Goal: Information Seeking & Learning: Learn about a topic

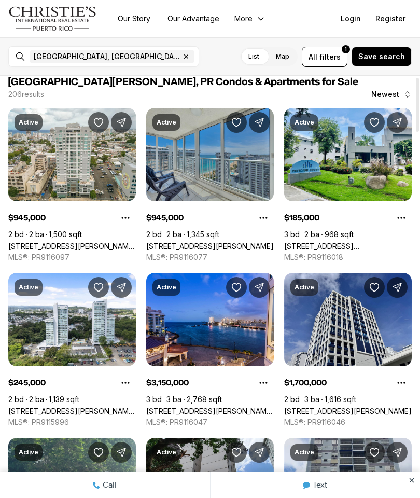
scroll to position [10, 0]
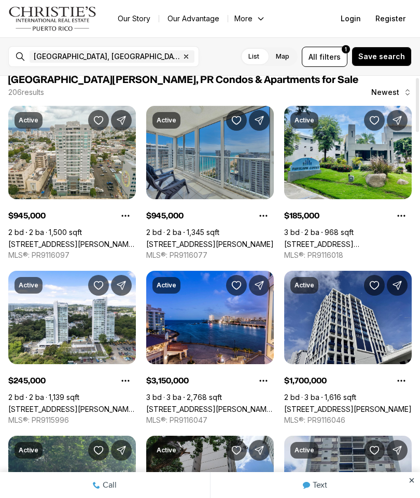
click at [335, 240] on link "[STREET_ADDRESS] [PERSON_NAME] COND. [STREET_ADDRESS][PERSON_NAME]" at bounding box center [348, 244] width 128 height 9
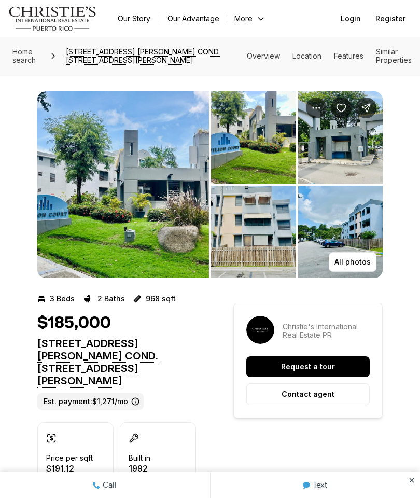
scroll to position [12, 0]
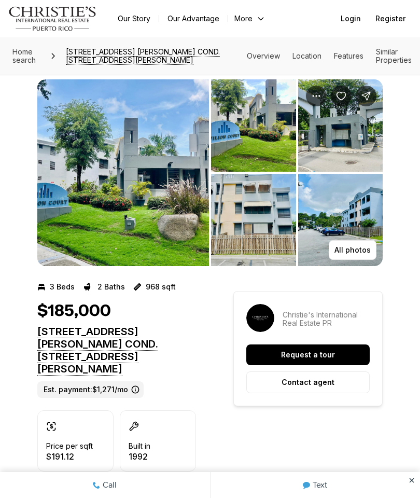
click at [127, 225] on img "View image gallery" at bounding box center [123, 172] width 172 height 187
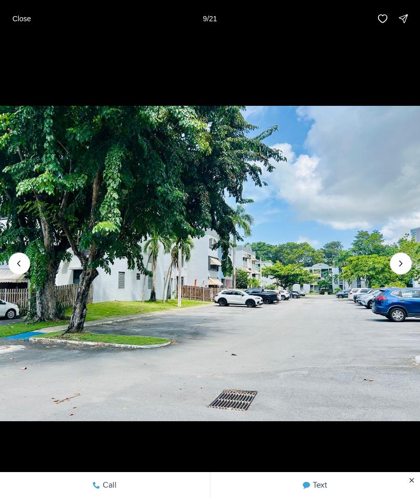
click at [398, 269] on icon "Next slide" at bounding box center [401, 263] width 10 height 10
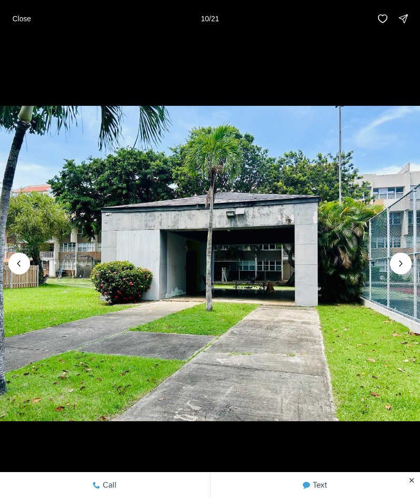
click at [400, 275] on button "Next slide" at bounding box center [401, 264] width 22 height 22
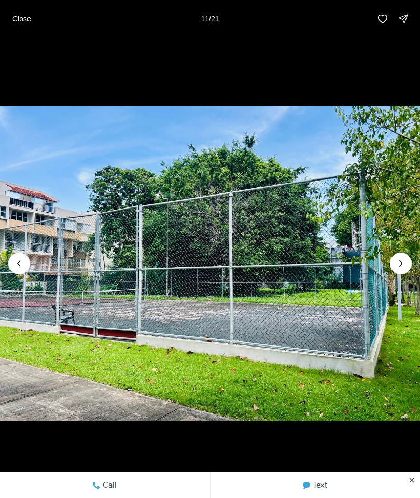
click at [398, 269] on icon "Next slide" at bounding box center [401, 263] width 10 height 10
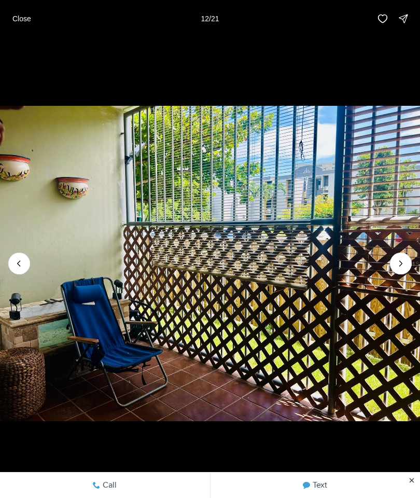
click at [405, 275] on button "Next slide" at bounding box center [401, 264] width 22 height 22
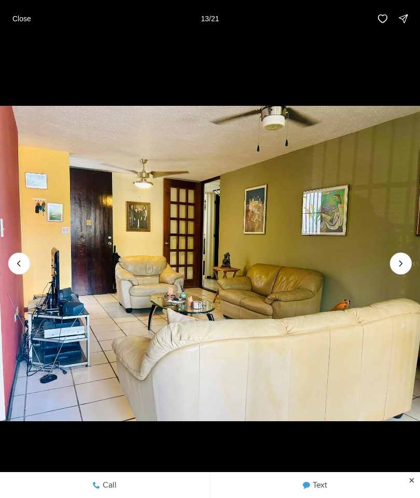
click at [401, 269] on icon "Next slide" at bounding box center [401, 263] width 10 height 10
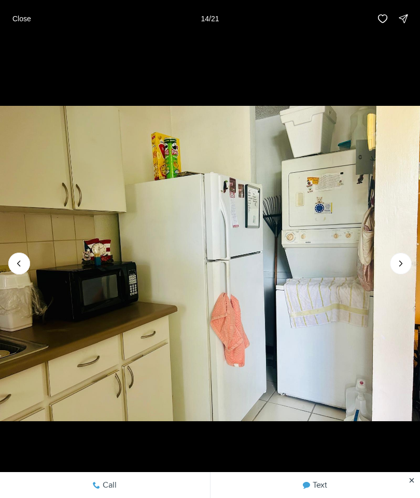
click at [405, 269] on icon "Next slide" at bounding box center [401, 263] width 10 height 10
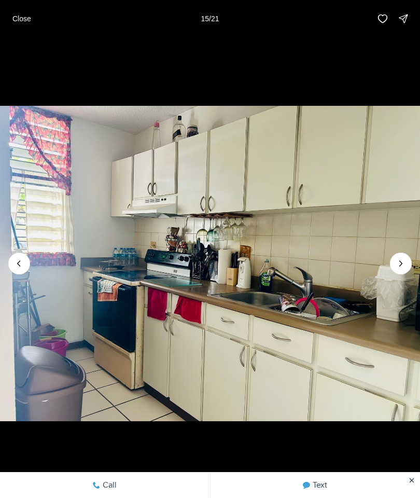
click at [14, 275] on button "Previous slide" at bounding box center [19, 264] width 22 height 22
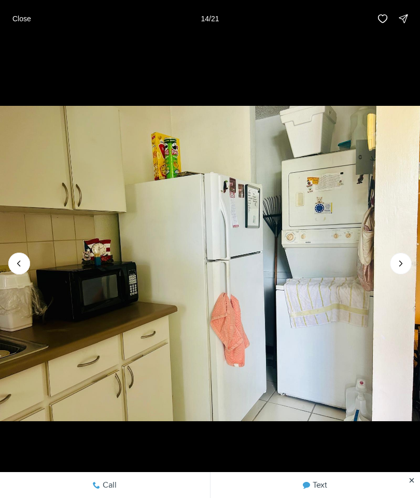
click at [402, 269] on icon "Next slide" at bounding box center [401, 263] width 10 height 10
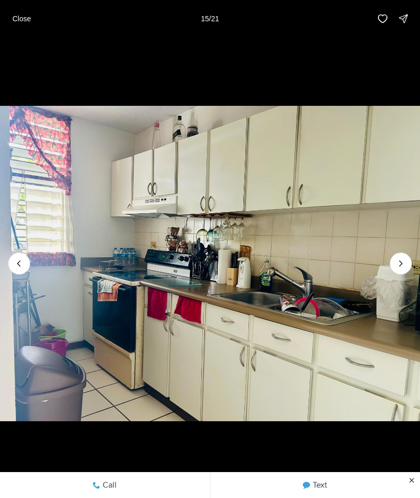
click at [396, 269] on icon "Next slide" at bounding box center [401, 263] width 10 height 10
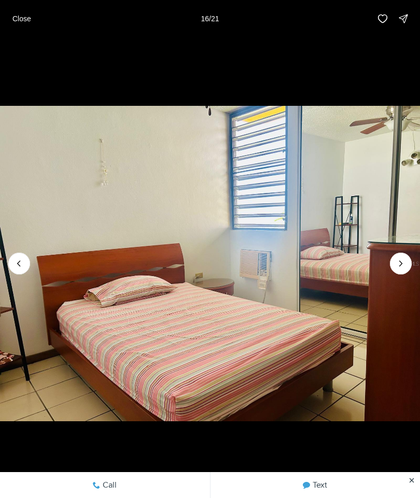
click at [398, 269] on icon "Next slide" at bounding box center [401, 263] width 10 height 10
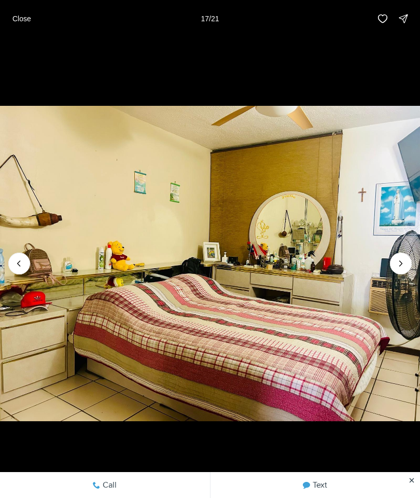
click at [399, 269] on icon "Next slide" at bounding box center [401, 263] width 10 height 10
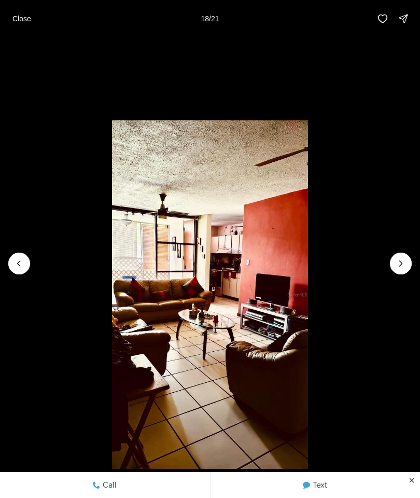
click at [413, 290] on li "18 of 21" at bounding box center [210, 263] width 420 height 453
click at [404, 269] on icon "Next slide" at bounding box center [401, 263] width 10 height 10
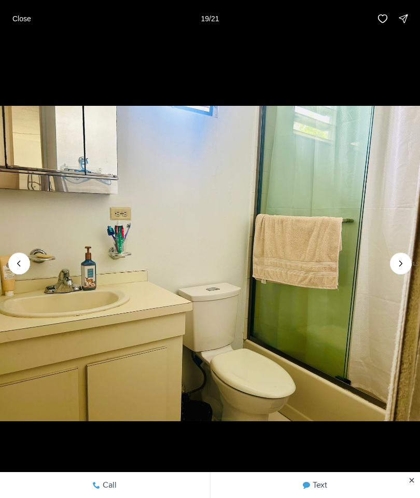
click at [402, 269] on icon "Next slide" at bounding box center [401, 263] width 10 height 10
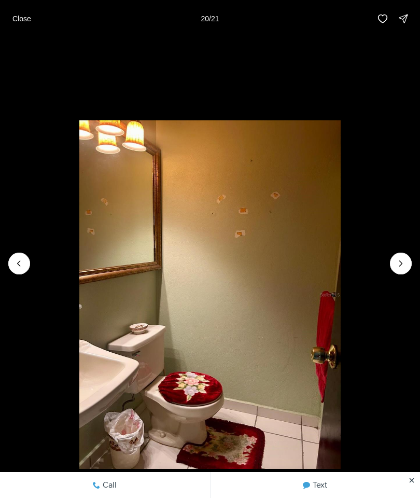
click at [392, 275] on button "Next slide" at bounding box center [401, 264] width 22 height 22
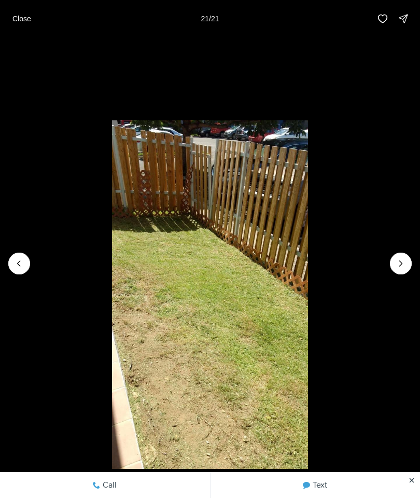
click at [399, 275] on div at bounding box center [401, 264] width 22 height 22
click at [412, 290] on li "21 of 21" at bounding box center [210, 263] width 420 height 453
click at [405, 275] on div at bounding box center [401, 264] width 22 height 22
click at [389, 281] on li "21 of 21" at bounding box center [210, 263] width 420 height 453
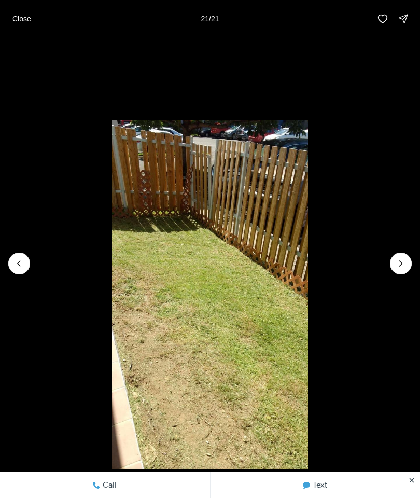
click at [401, 300] on li "21 of 21" at bounding box center [210, 263] width 420 height 453
click at [401, 299] on li "21 of 21" at bounding box center [210, 263] width 420 height 453
click at [406, 275] on div at bounding box center [401, 264] width 22 height 22
click at [405, 275] on div at bounding box center [401, 264] width 22 height 22
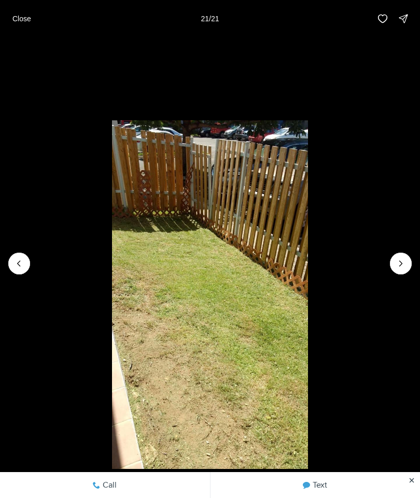
click at [23, 18] on p "Close" at bounding box center [21, 19] width 19 height 8
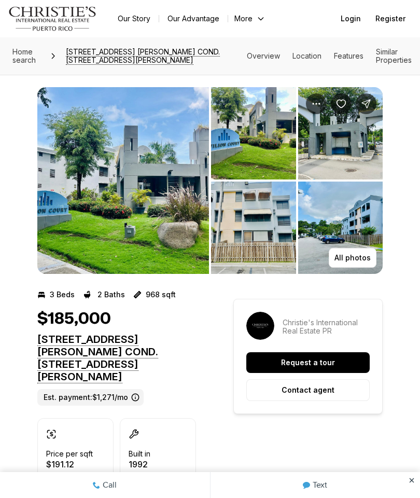
scroll to position [0, 0]
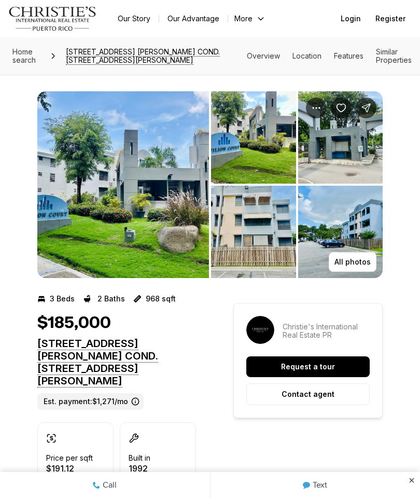
click at [352, 260] on p "All photos" at bounding box center [353, 262] width 36 height 8
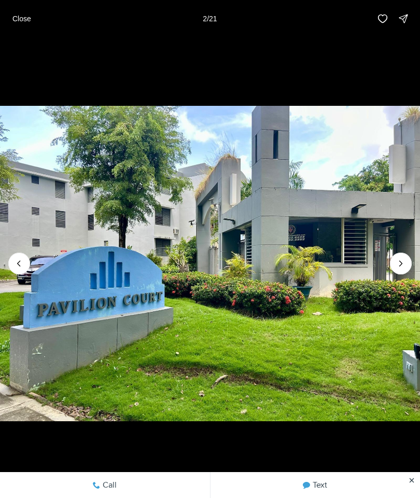
click at [406, 258] on button "Next slide" at bounding box center [401, 264] width 22 height 22
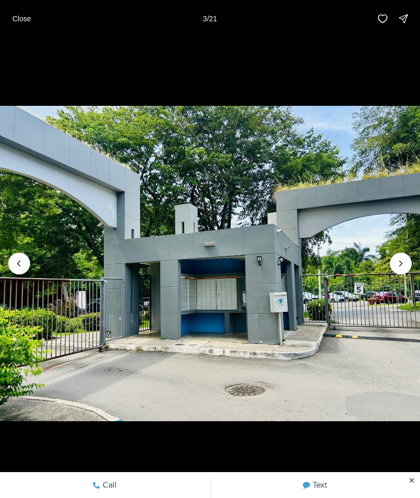
click at [419, 258] on img "3 of 21" at bounding box center [210, 263] width 420 height 349
click at [400, 259] on icon "Next slide" at bounding box center [401, 263] width 10 height 10
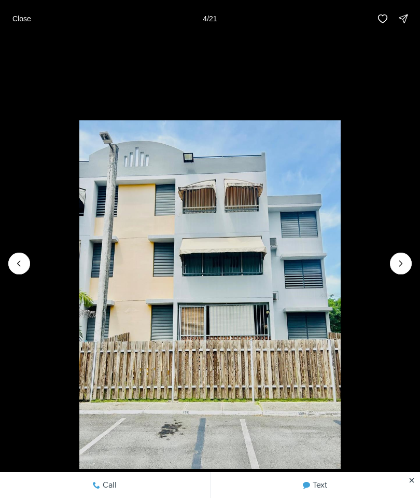
click at [398, 276] on li "4 of 21" at bounding box center [210, 263] width 420 height 453
click at [401, 267] on icon "Next slide" at bounding box center [401, 263] width 10 height 10
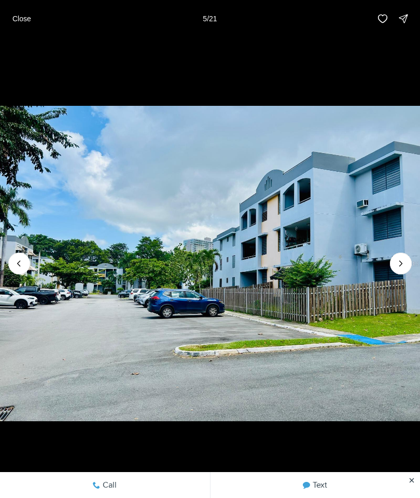
click at [18, 23] on p "Close" at bounding box center [21, 19] width 19 height 8
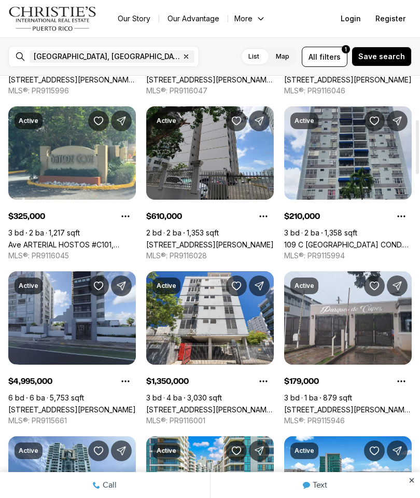
scroll to position [340, 0]
click at [367, 240] on link "109 C [GEOGRAPHIC_DATA] COND. [STREET_ADDRESS][PERSON_NAME]" at bounding box center [348, 244] width 128 height 9
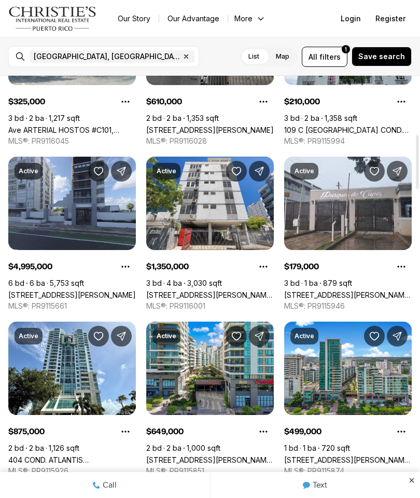
scroll to position [456, 0]
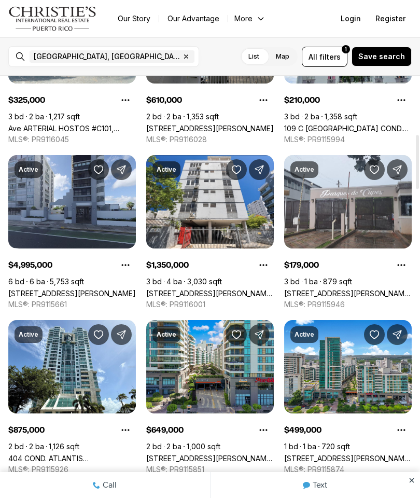
click at [378, 289] on link "[STREET_ADDRESS][PERSON_NAME][PERSON_NAME]" at bounding box center [348, 293] width 128 height 9
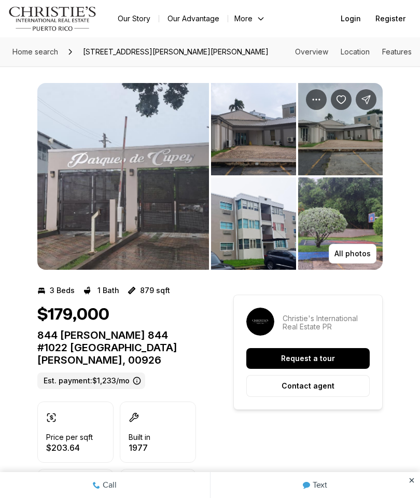
click at [169, 231] on img "View image gallery" at bounding box center [123, 176] width 172 height 187
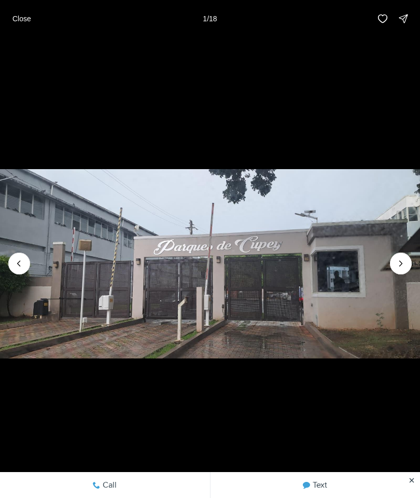
click at [396, 270] on button "Next slide" at bounding box center [401, 264] width 22 height 22
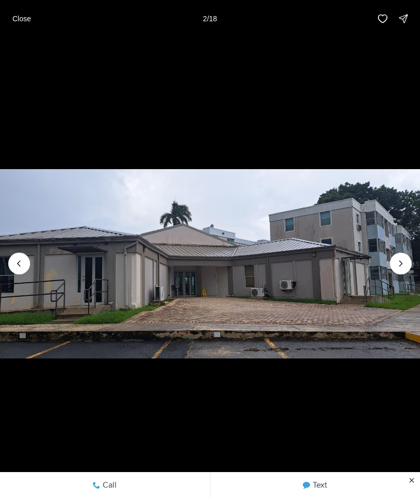
click at [397, 263] on icon "Next slide" at bounding box center [401, 263] width 10 height 10
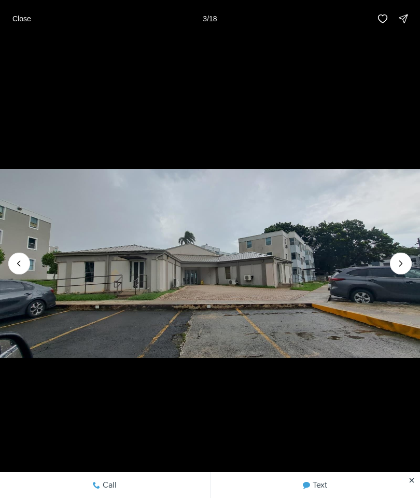
click at [398, 259] on icon "Next slide" at bounding box center [401, 263] width 10 height 10
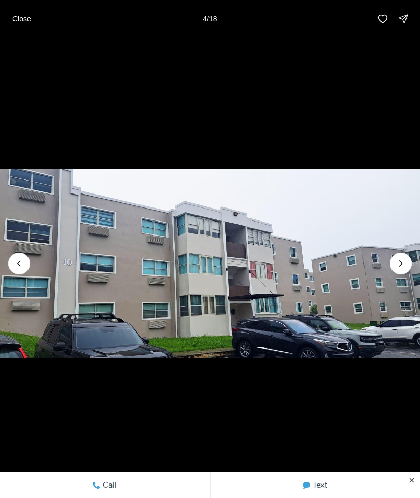
click at [396, 261] on icon "Next slide" at bounding box center [401, 263] width 10 height 10
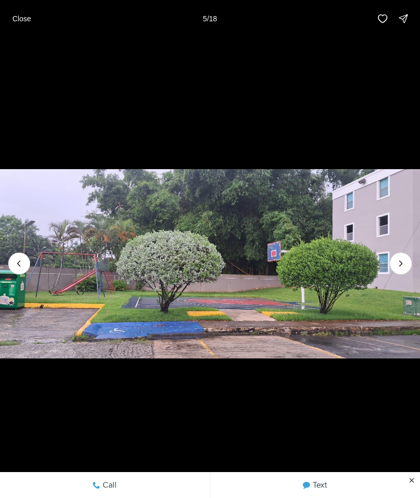
click at [402, 261] on icon "Next slide" at bounding box center [401, 263] width 10 height 10
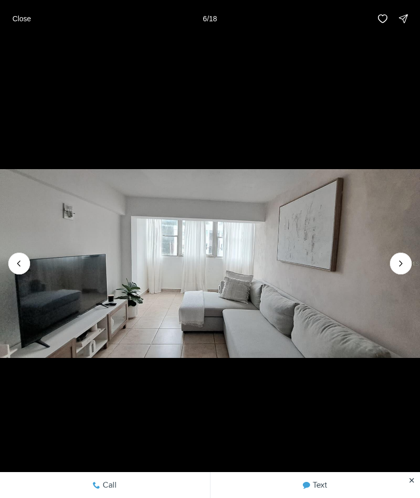
click at [405, 265] on icon "Next slide" at bounding box center [401, 263] width 10 height 10
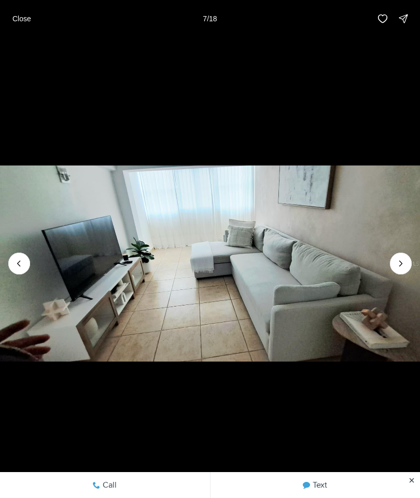
click at [399, 262] on icon "Next slide" at bounding box center [401, 263] width 10 height 10
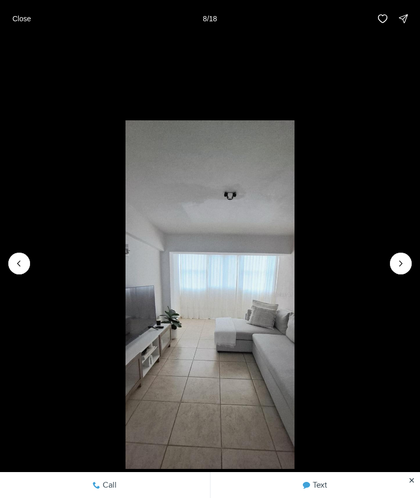
click at [400, 263] on icon "Next slide" at bounding box center [401, 263] width 10 height 10
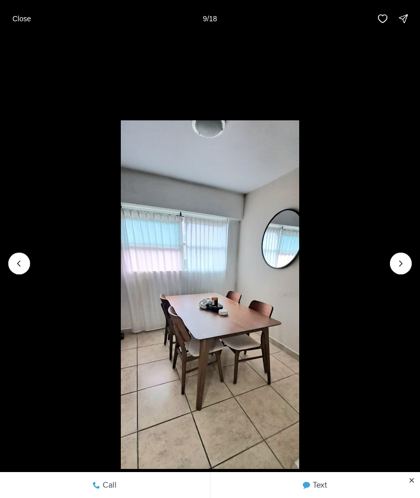
click at [392, 270] on button "Next slide" at bounding box center [401, 264] width 22 height 22
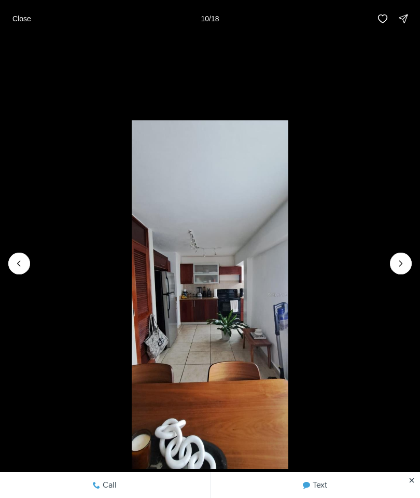
click at [404, 279] on li "10 of 18" at bounding box center [210, 263] width 420 height 453
click at [401, 260] on icon "Next slide" at bounding box center [401, 263] width 10 height 10
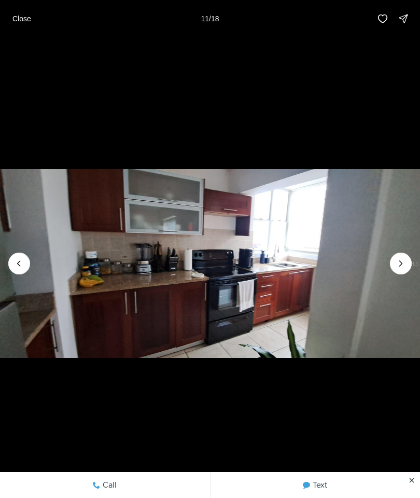
click at [398, 266] on icon "Next slide" at bounding box center [401, 263] width 10 height 10
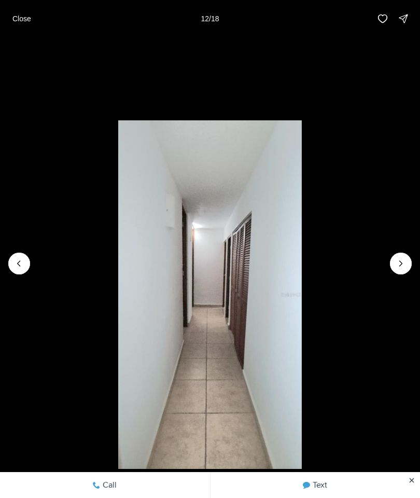
click at [396, 265] on icon "Next slide" at bounding box center [401, 263] width 10 height 10
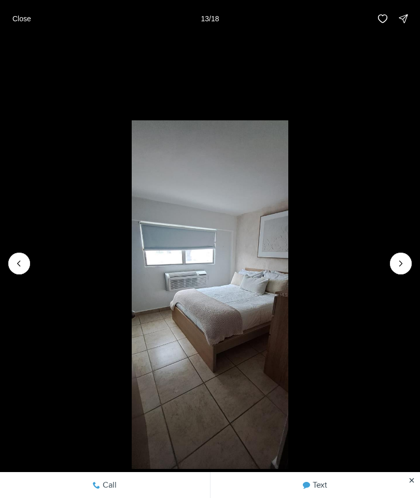
click at [391, 269] on li "13 of 18" at bounding box center [210, 263] width 420 height 453
click at [389, 266] on li "13 of 18" at bounding box center [210, 263] width 420 height 453
click at [404, 261] on icon "Next slide" at bounding box center [401, 263] width 10 height 10
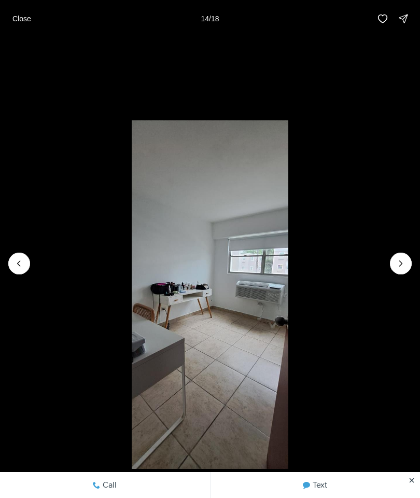
click at [262, 356] on img "14 of 18" at bounding box center [210, 294] width 157 height 349
click at [399, 262] on icon "Next slide" at bounding box center [401, 263] width 10 height 10
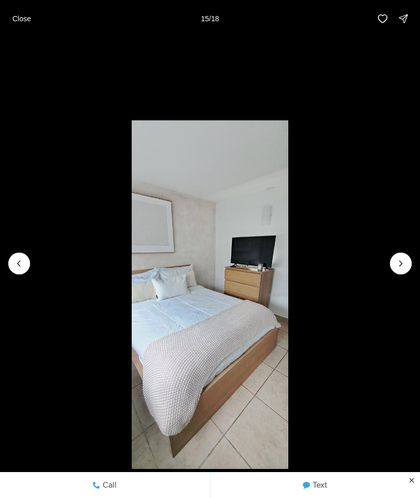
click at [401, 263] on icon "Next slide" at bounding box center [401, 263] width 10 height 10
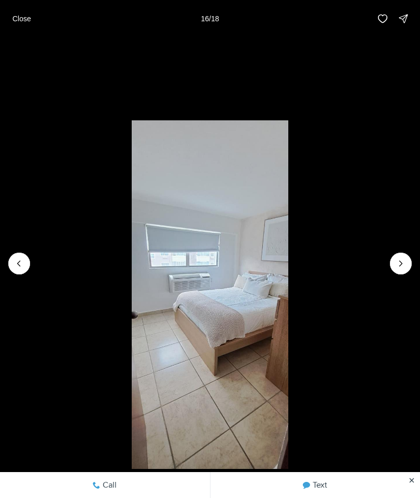
click at [403, 253] on button "Next slide" at bounding box center [401, 264] width 22 height 22
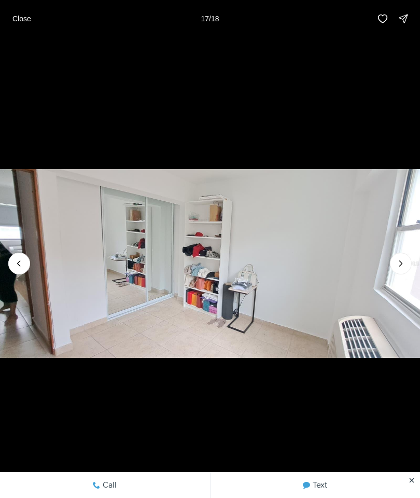
click at [399, 262] on icon "Next slide" at bounding box center [401, 263] width 10 height 10
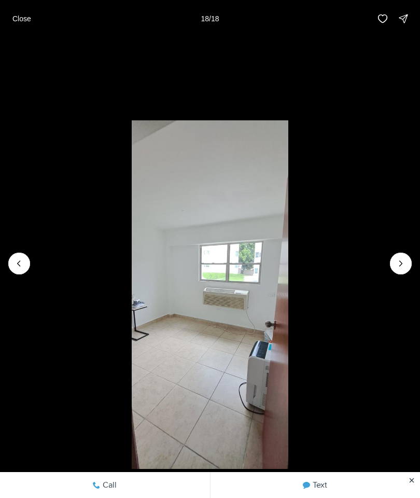
click at [398, 266] on div at bounding box center [401, 264] width 22 height 22
click at [396, 271] on div at bounding box center [401, 264] width 22 height 22
click at [404, 269] on div at bounding box center [401, 264] width 22 height 22
click at [390, 264] on li "18 of 18" at bounding box center [210, 263] width 420 height 453
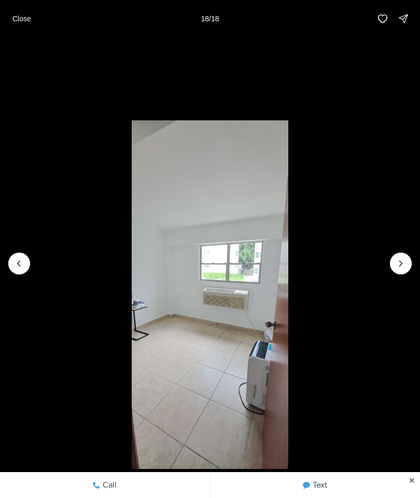
click at [20, 21] on p "Close" at bounding box center [21, 19] width 19 height 8
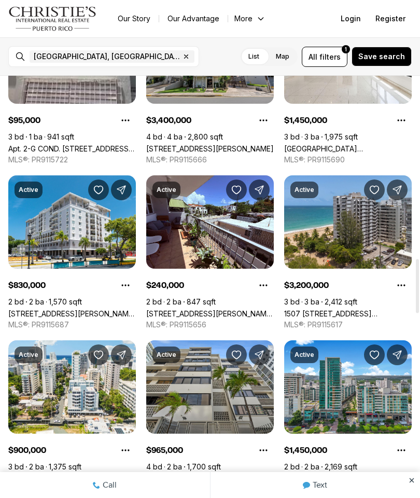
scroll to position [1427, 0]
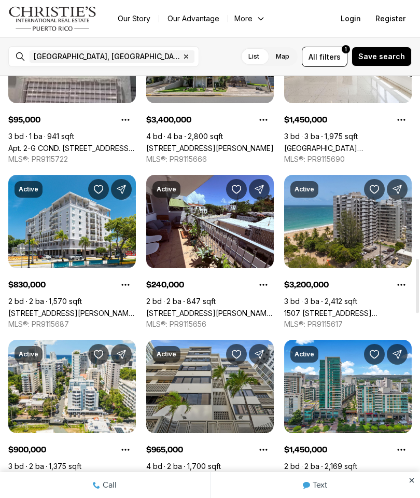
click at [214, 309] on link "[STREET_ADDRESS][PERSON_NAME][PERSON_NAME]" at bounding box center [210, 313] width 128 height 9
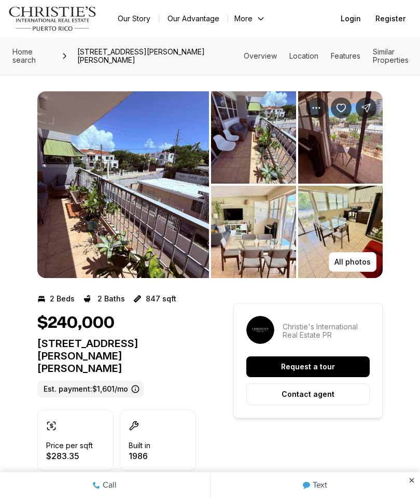
click at [160, 250] on img "View image gallery" at bounding box center [123, 184] width 172 height 187
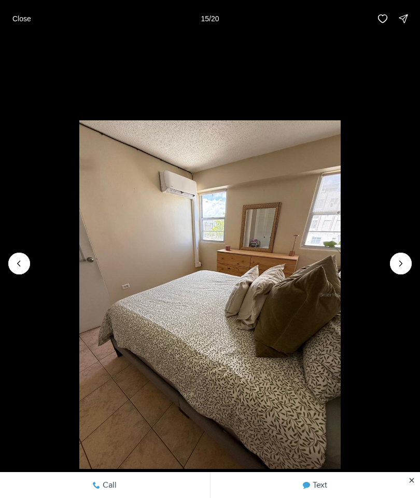
click at [398, 275] on li "15 of 20" at bounding box center [210, 263] width 420 height 453
click at [391, 270] on li "15 of 20" at bounding box center [210, 263] width 420 height 453
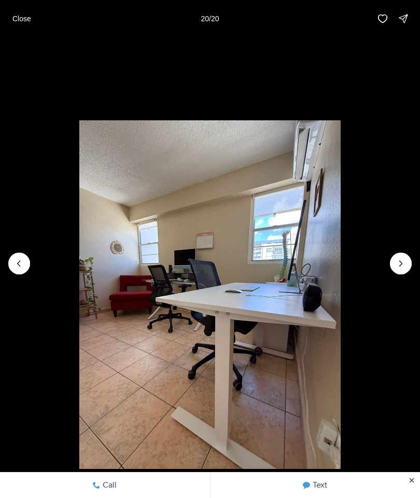
click at [24, 15] on p "Close" at bounding box center [21, 19] width 19 height 8
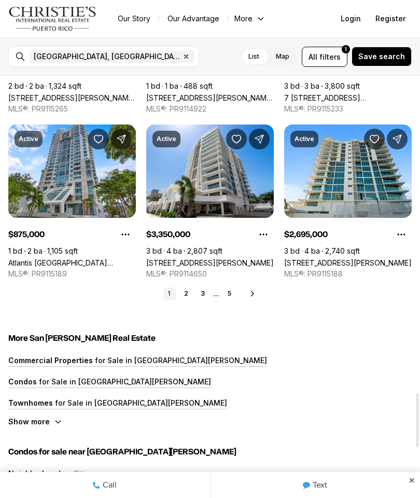
scroll to position [2482, 0]
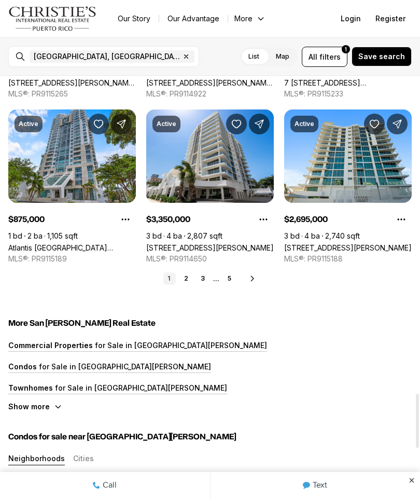
click at [251, 281] on icon at bounding box center [253, 279] width 8 height 8
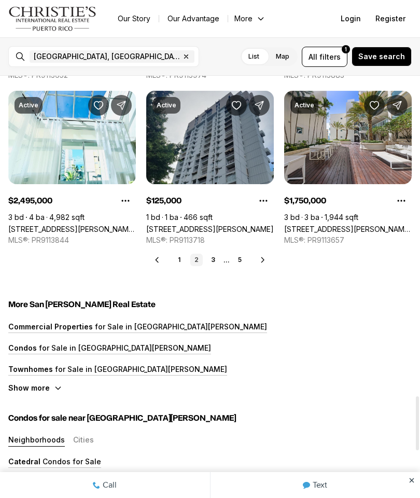
scroll to position [2501, 0]
click at [259, 263] on icon at bounding box center [263, 260] width 8 height 8
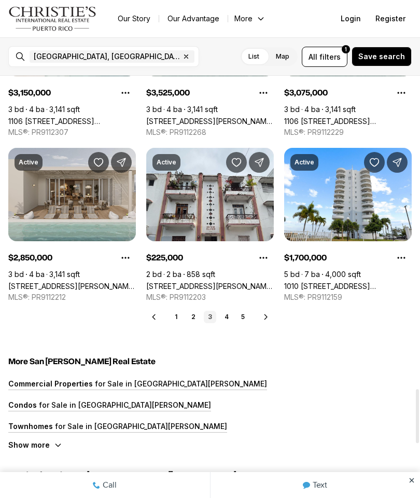
scroll to position [2445, 0]
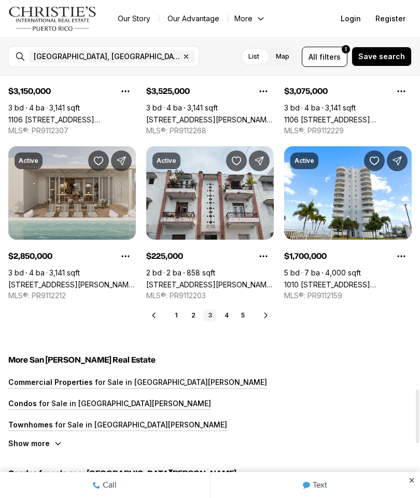
click at [265, 318] on icon at bounding box center [266, 315] width 8 height 8
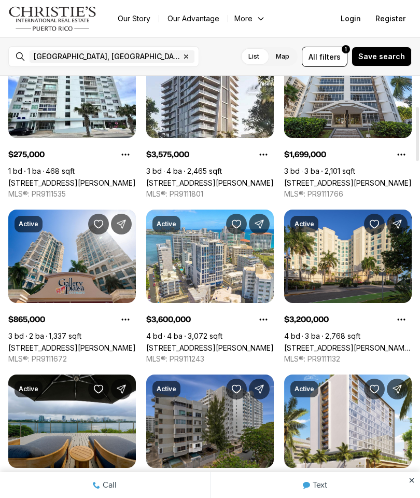
scroll to position [237, 0]
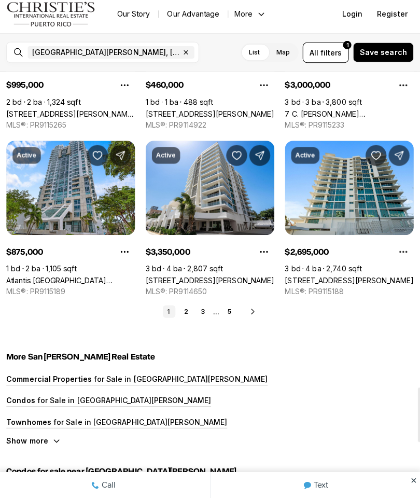
scroll to position [2451, 0]
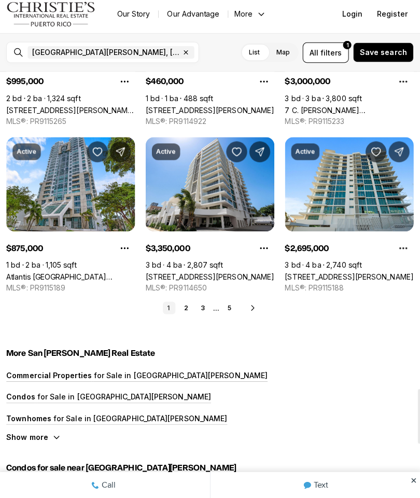
click at [254, 306] on icon at bounding box center [253, 310] width 8 height 8
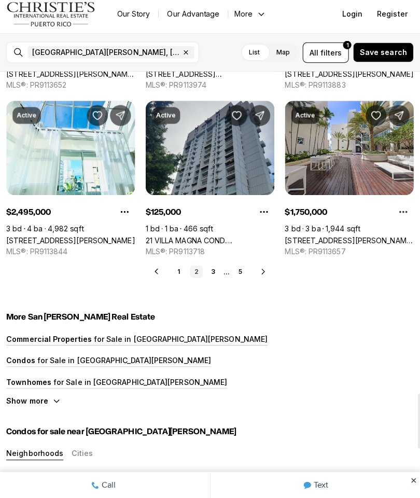
scroll to position [2487, 0]
click at [259, 269] on icon at bounding box center [263, 273] width 8 height 8
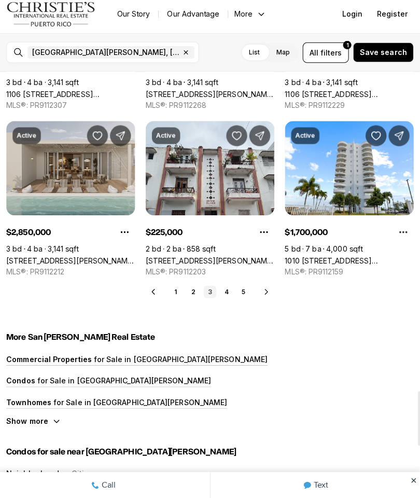
scroll to position [2469, 0]
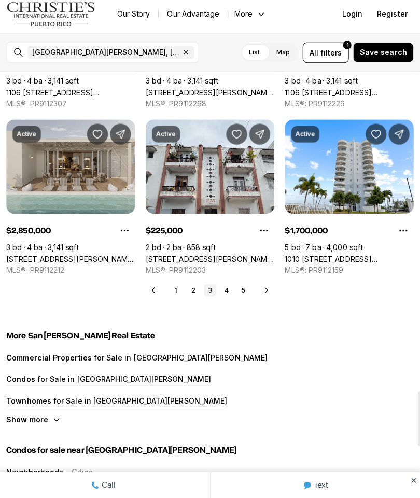
click at [217, 257] on link "[STREET_ADDRESS][PERSON_NAME][PERSON_NAME]" at bounding box center [210, 261] width 128 height 9
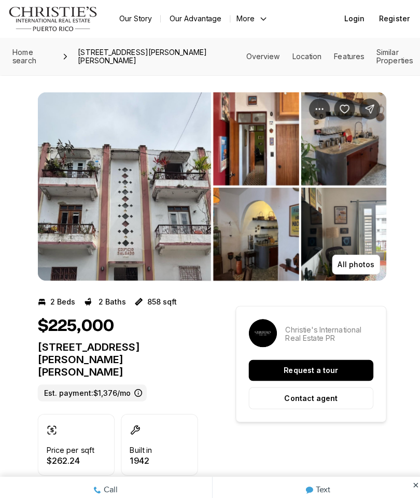
click at [171, 244] on img "View image gallery" at bounding box center [123, 184] width 172 height 187
